Goal: Task Accomplishment & Management: Manage account settings

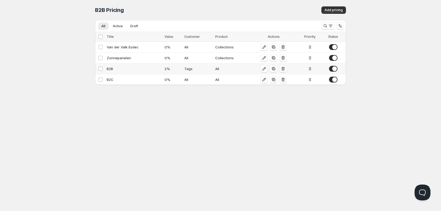
click at [106, 68] on td "B2B" at bounding box center [134, 68] width 58 height 11
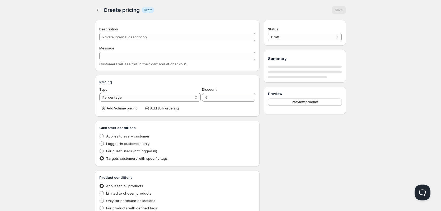
type input "B2B"
type input "2"
radio input "true"
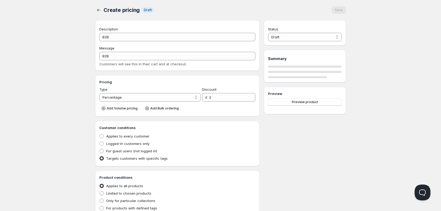
select select "1"
select select "2"
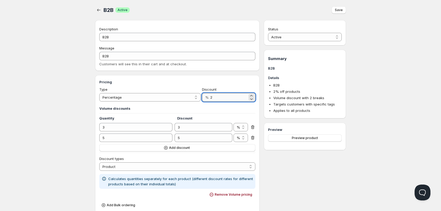
drag, startPoint x: 217, startPoint y: 99, endPoint x: 210, endPoint y: 97, distance: 7.3
click at [210, 97] on input "2" at bounding box center [228, 97] width 37 height 8
type input "3"
click at [384, 143] on div "Home Pricing Price lists Checkout Forms Submissions Settings Features Plans B2B…" at bounding box center [220, 207] width 441 height 414
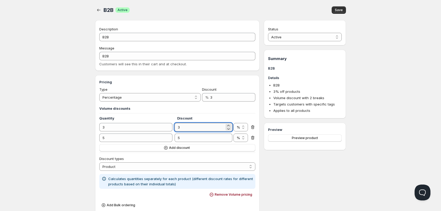
click at [176, 128] on input "3" at bounding box center [199, 127] width 50 height 8
type input "4"
click at [385, 167] on div "Home Pricing Price lists Checkout Forms Submissions Settings Features Plans B2B…" at bounding box center [220, 207] width 441 height 414
click at [297, 171] on div "Status Active Draft Active Summary B2B Details B2B 3 % off products Volume disc…" at bounding box center [305, 210] width 82 height 381
click at [98, 11] on icon "button" at bounding box center [98, 9] width 5 height 5
